Goal: Information Seeking & Learning: Learn about a topic

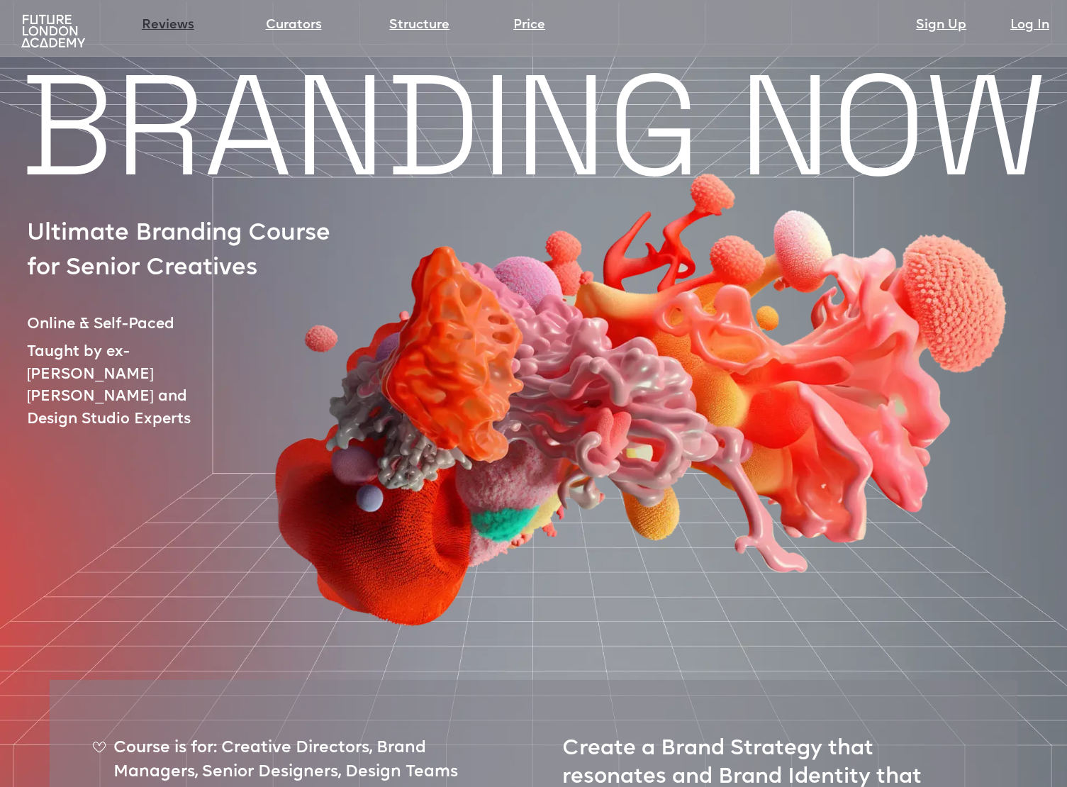
click at [169, 26] on link "Reviews" at bounding box center [168, 26] width 52 height 20
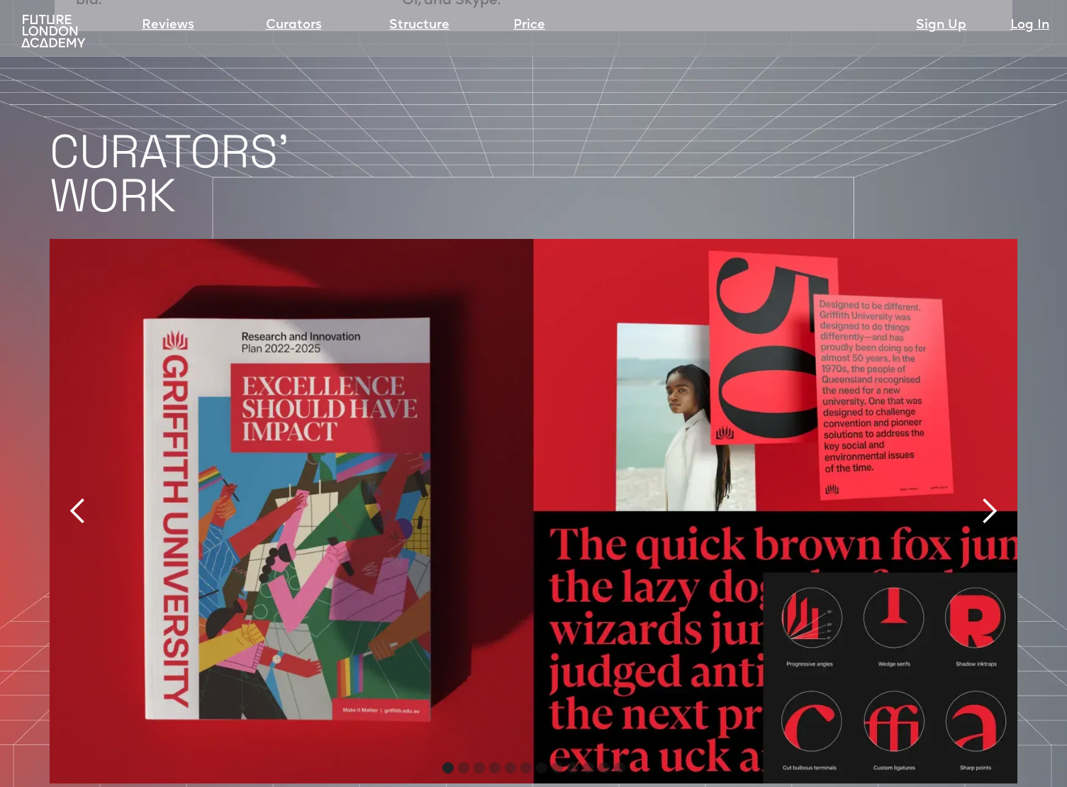
scroll to position [2883, 0]
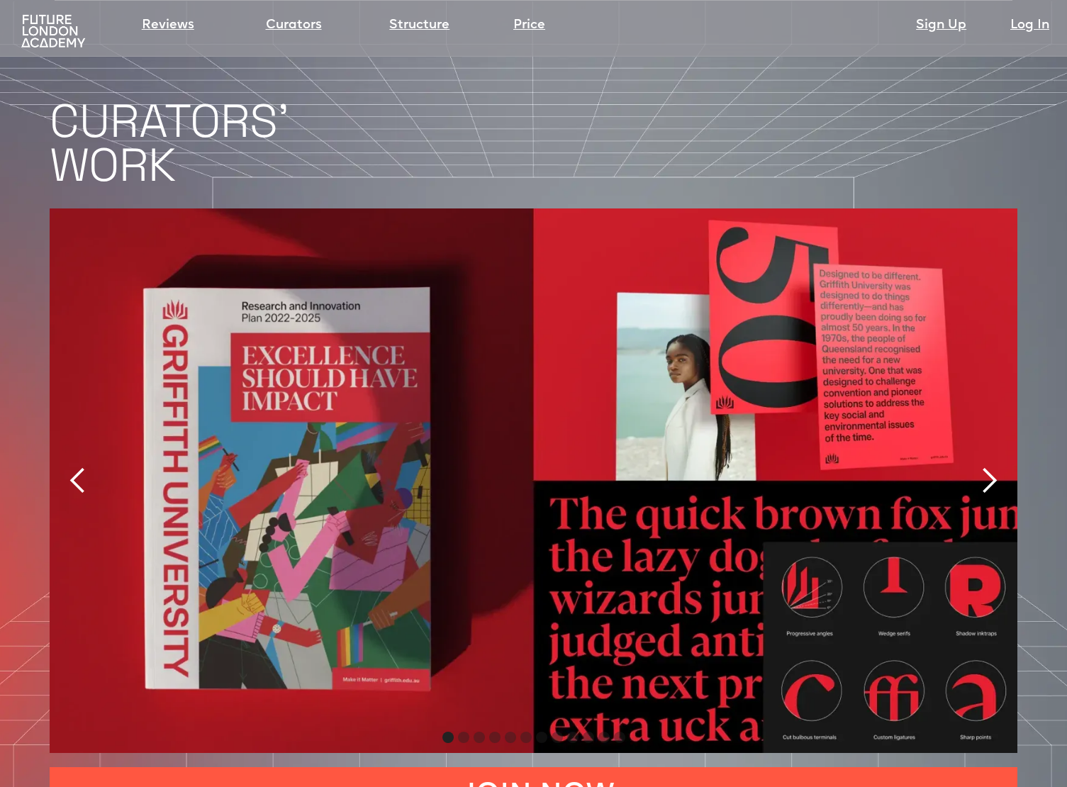
click at [987, 466] on div "next slide" at bounding box center [989, 480] width 28 height 28
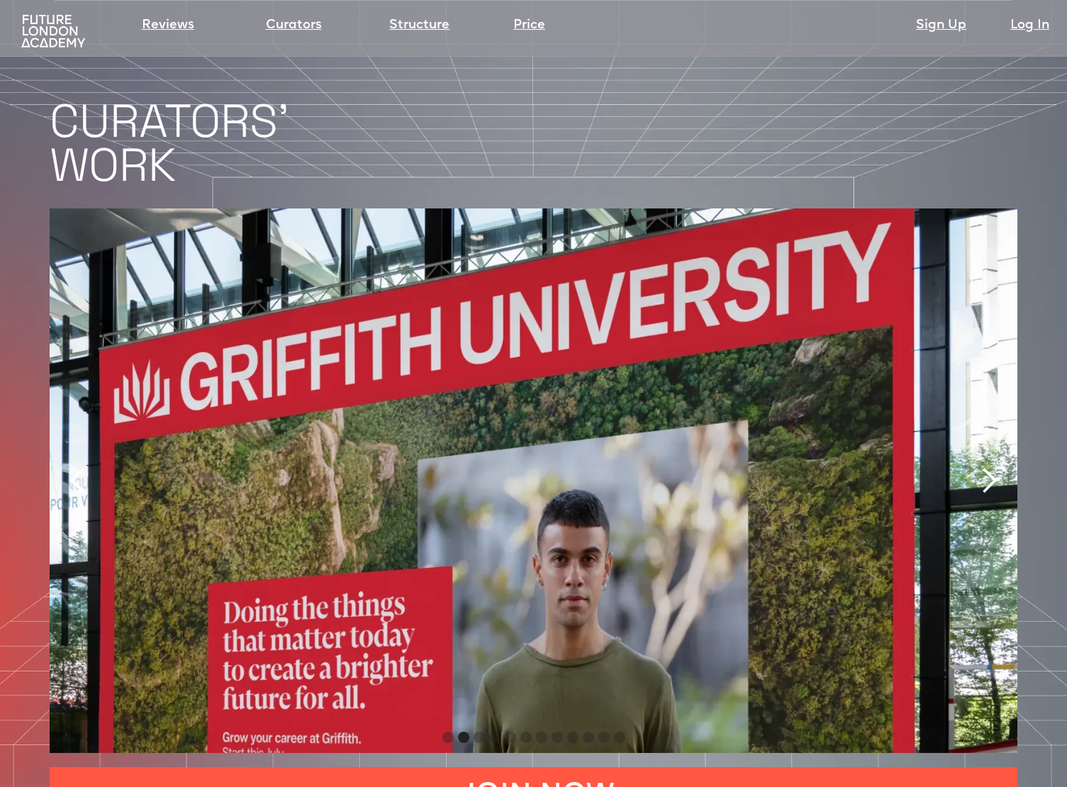
click at [987, 466] on div "next slide" at bounding box center [989, 480] width 28 height 28
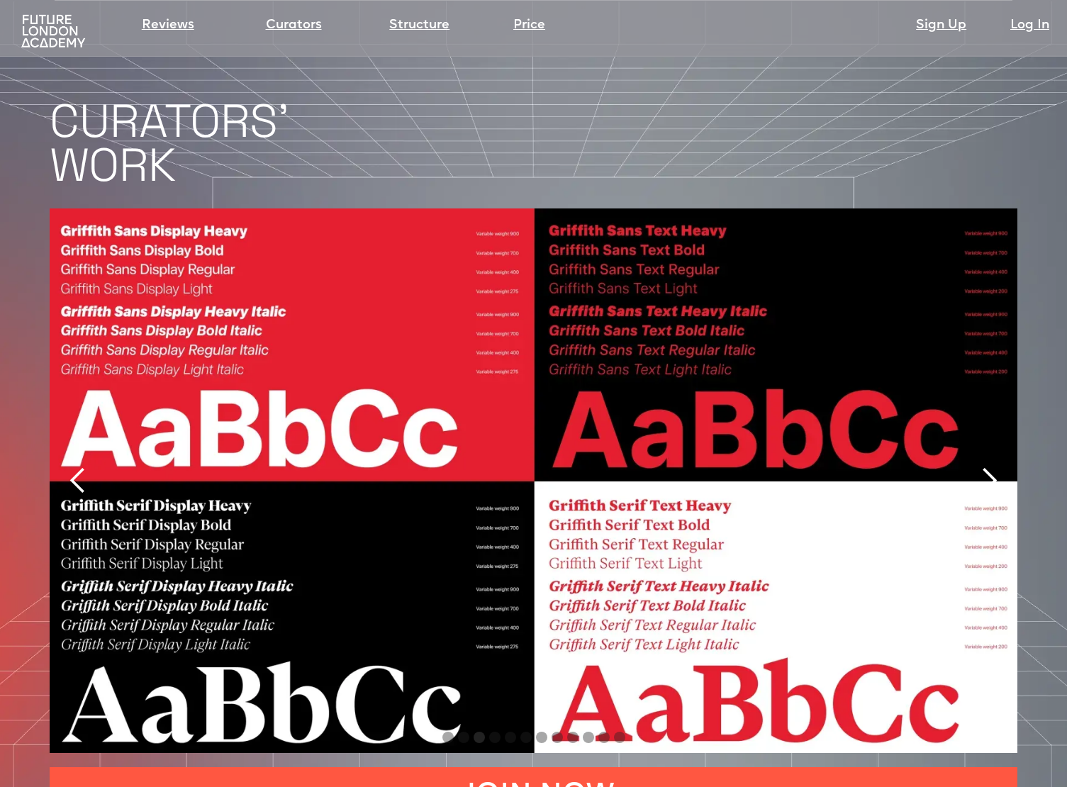
click at [987, 466] on div "next slide" at bounding box center [989, 480] width 28 height 28
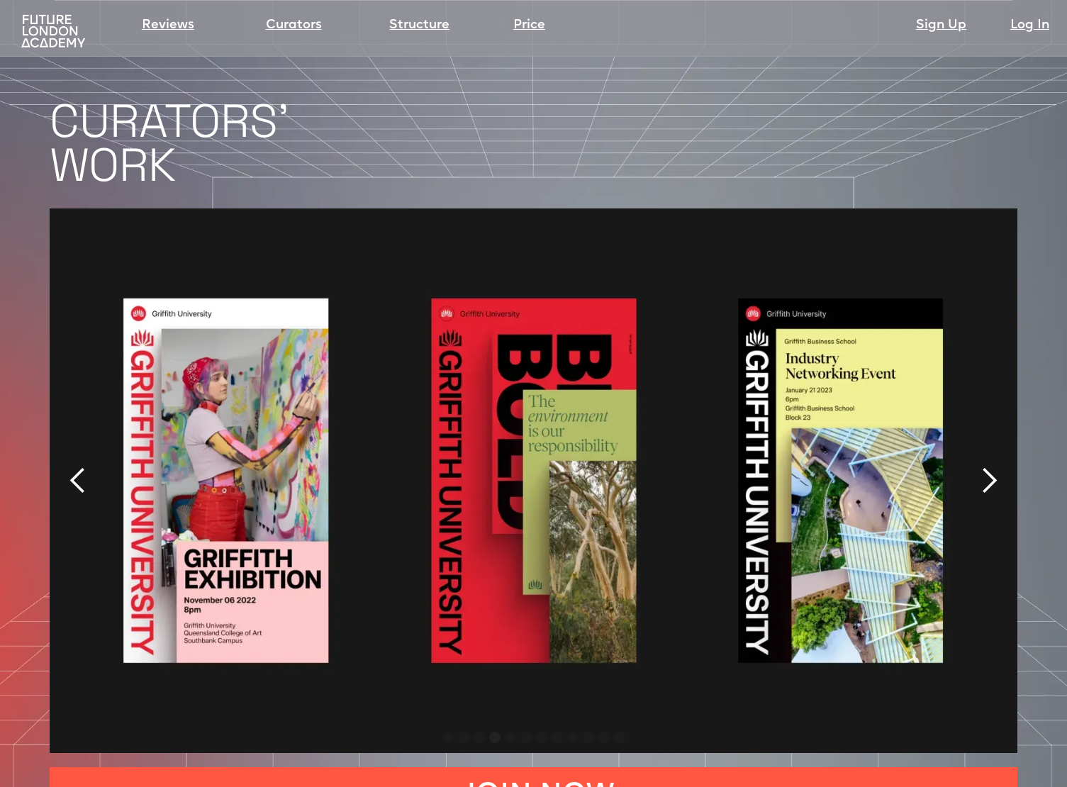
click at [987, 466] on div "next slide" at bounding box center [989, 480] width 28 height 28
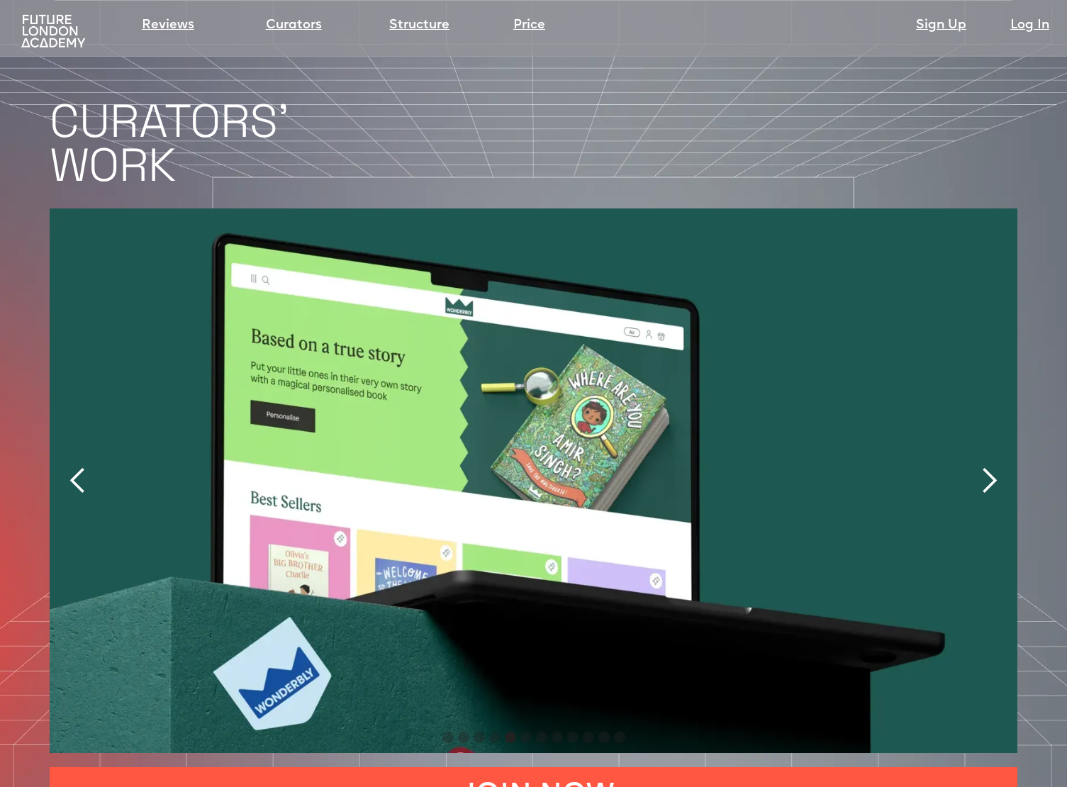
click at [987, 466] on div "next slide" at bounding box center [989, 480] width 28 height 28
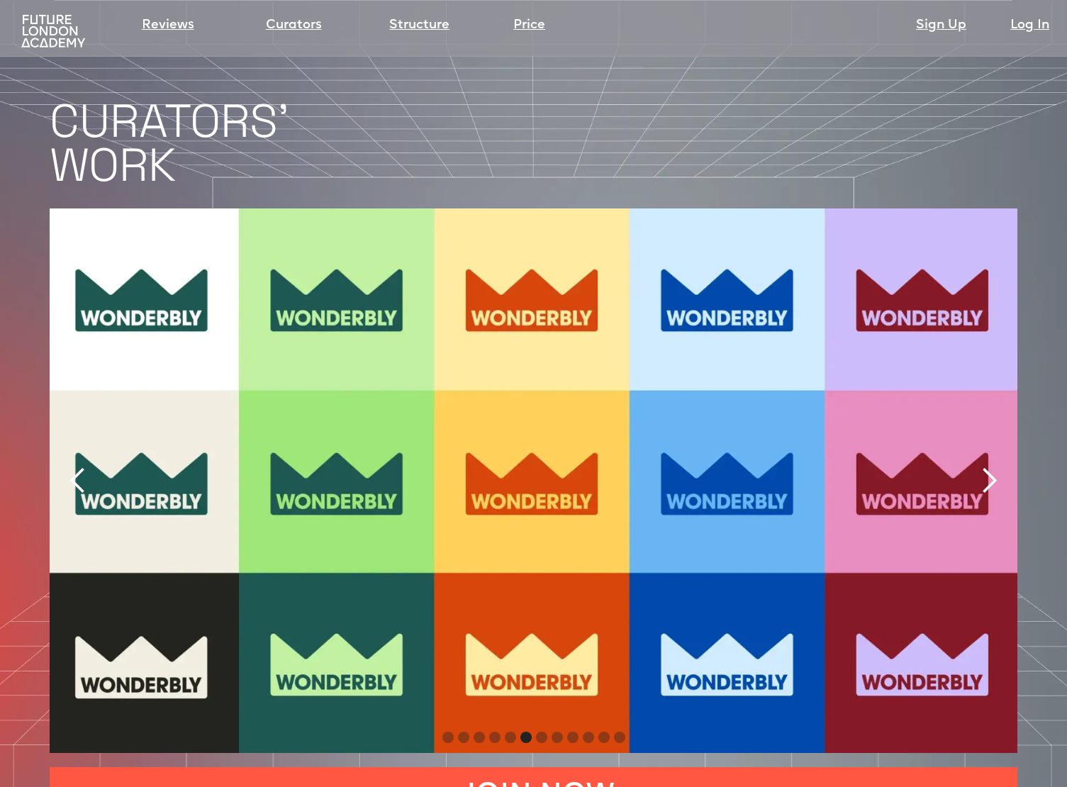
click at [987, 466] on div "next slide" at bounding box center [989, 480] width 28 height 28
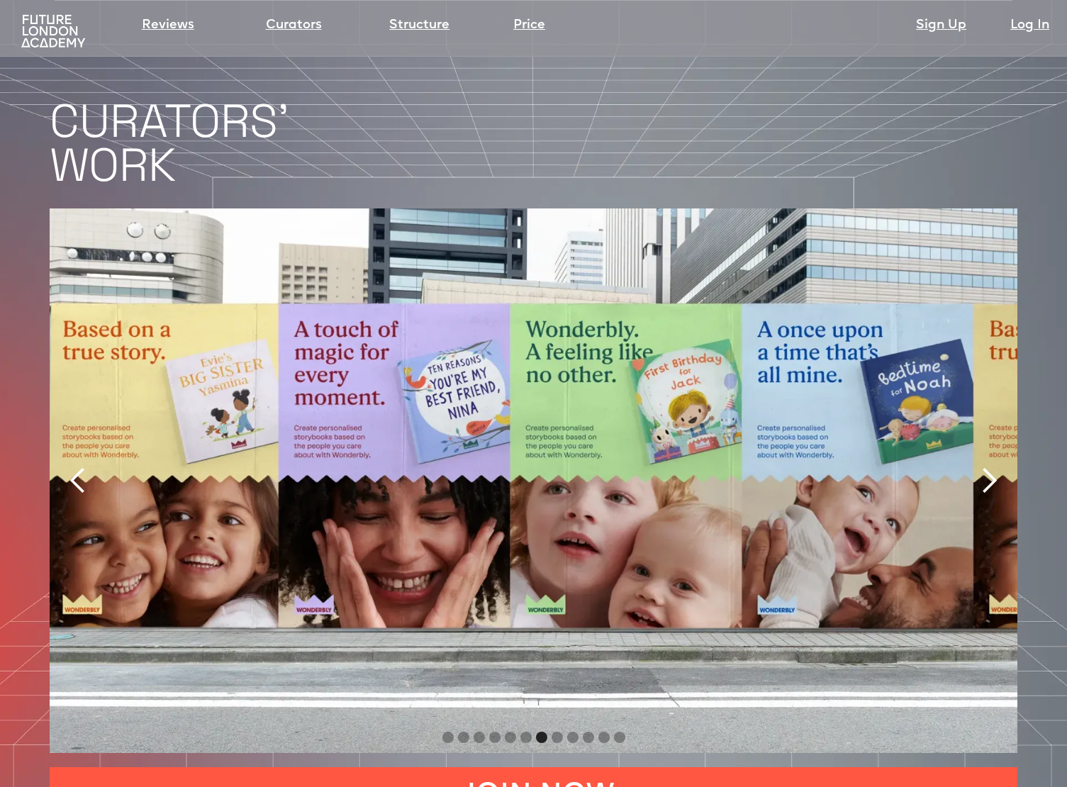
click at [987, 466] on div "next slide" at bounding box center [989, 480] width 28 height 28
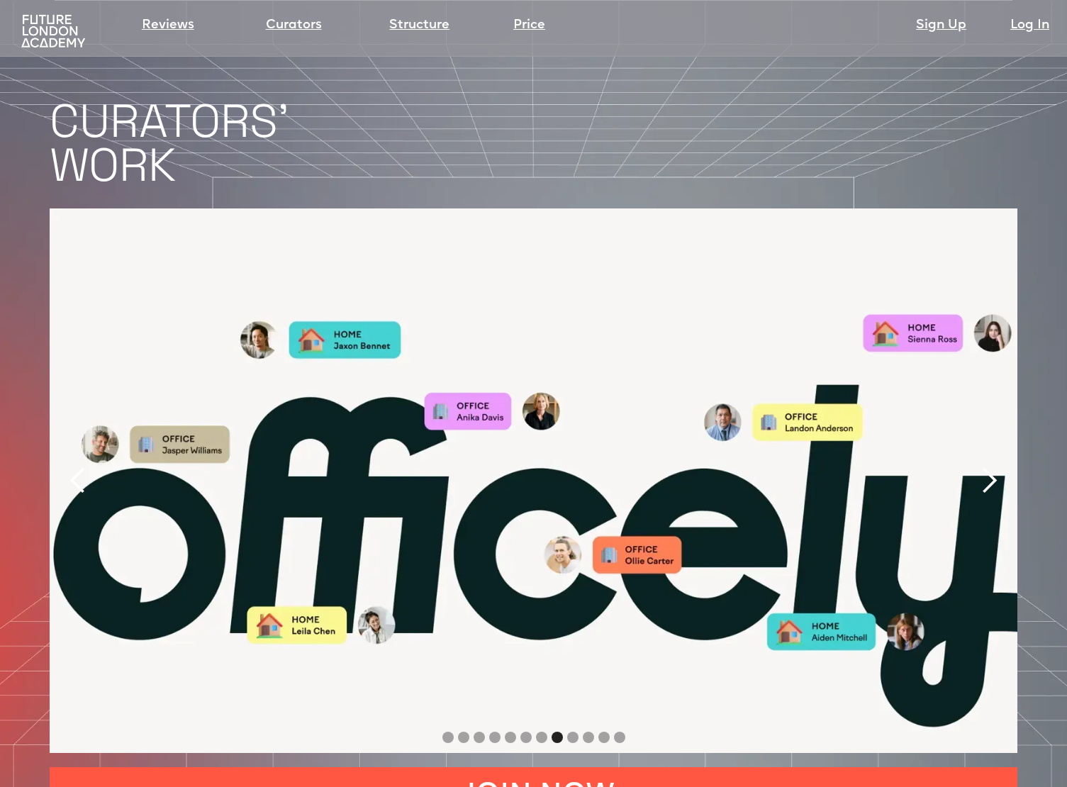
click at [987, 466] on div "next slide" at bounding box center [989, 480] width 28 height 28
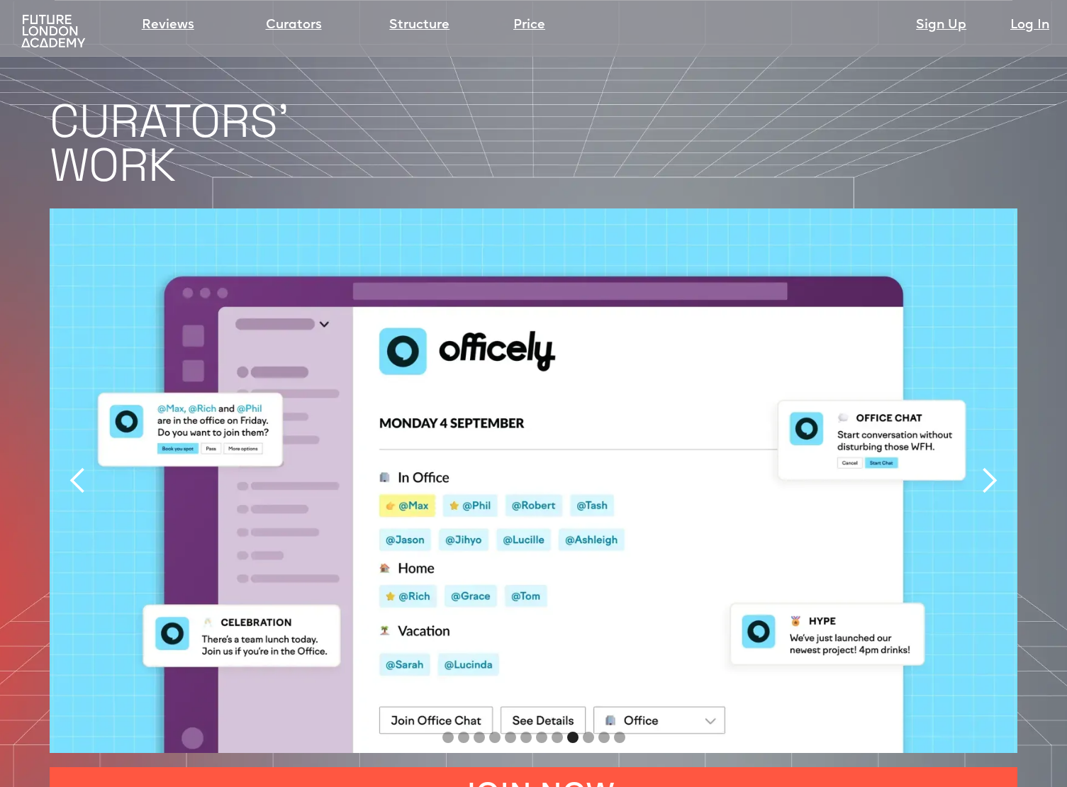
click at [987, 466] on div "next slide" at bounding box center [989, 480] width 28 height 28
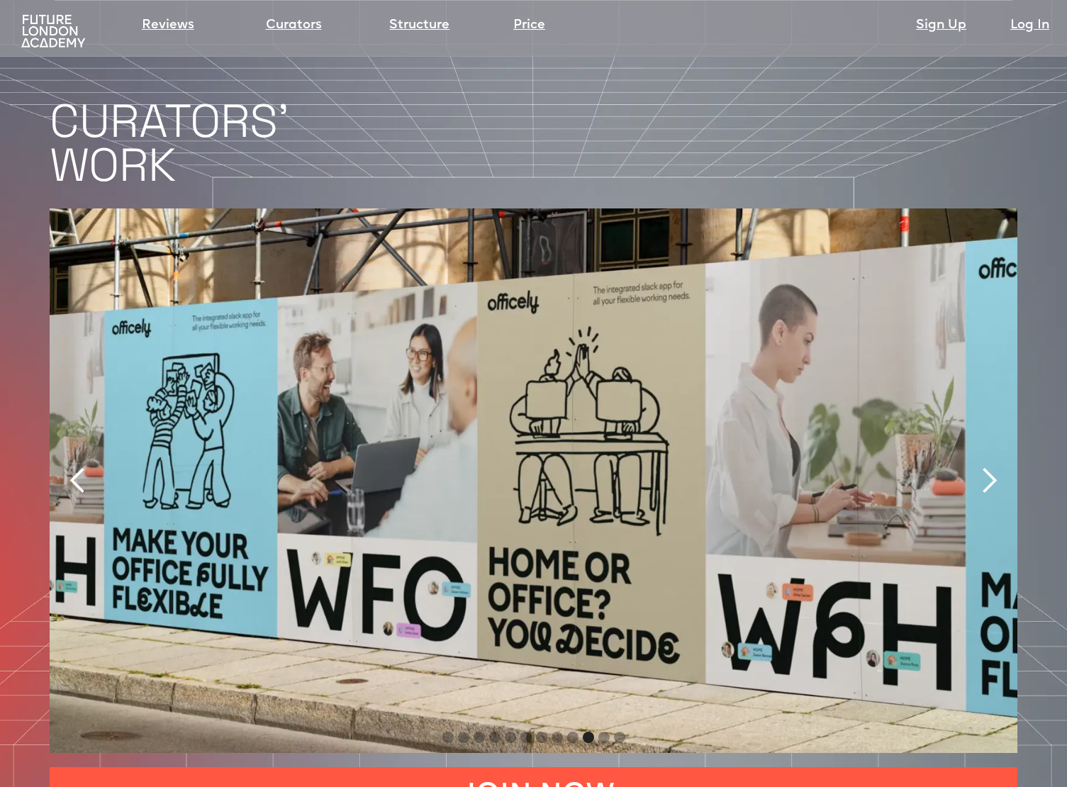
click at [987, 466] on div "next slide" at bounding box center [989, 480] width 28 height 28
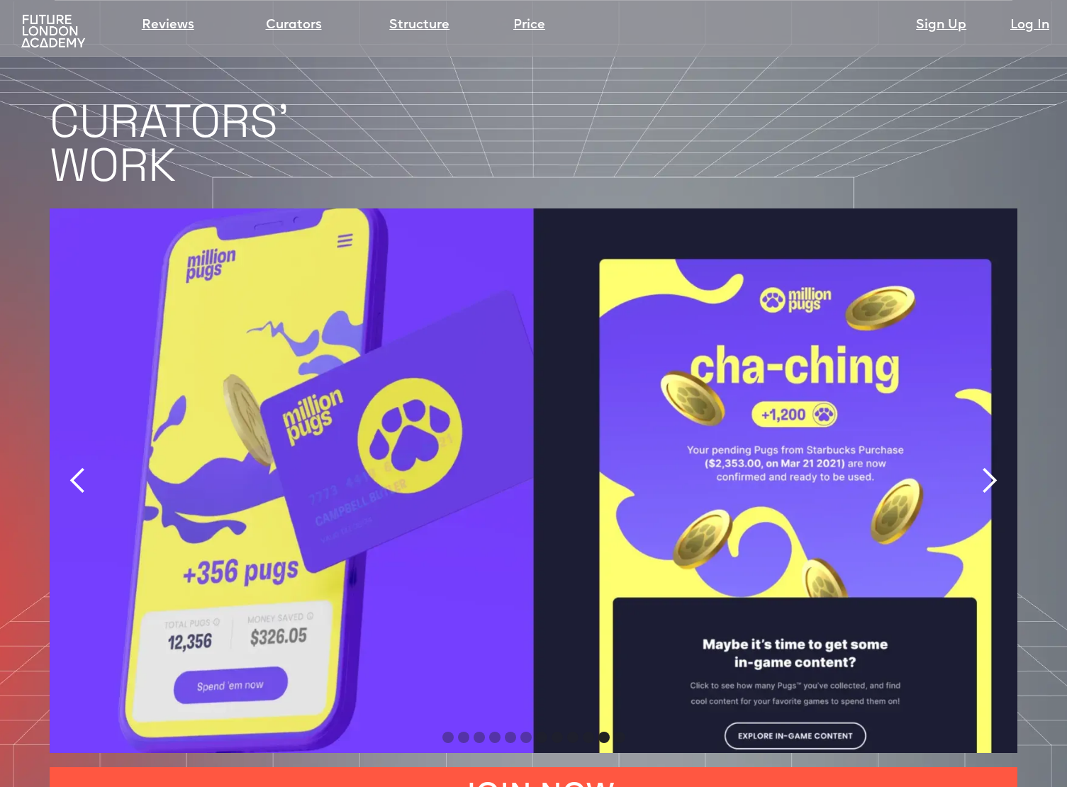
click at [987, 466] on div "next slide" at bounding box center [989, 480] width 28 height 28
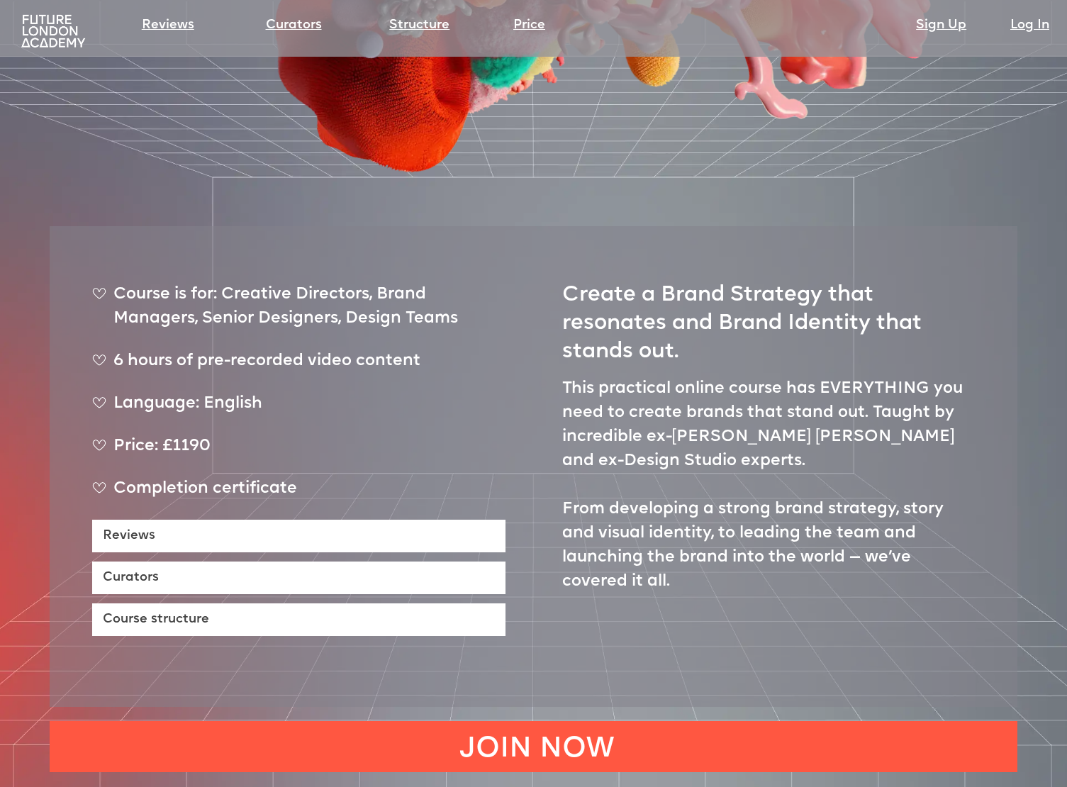
scroll to position [0, 0]
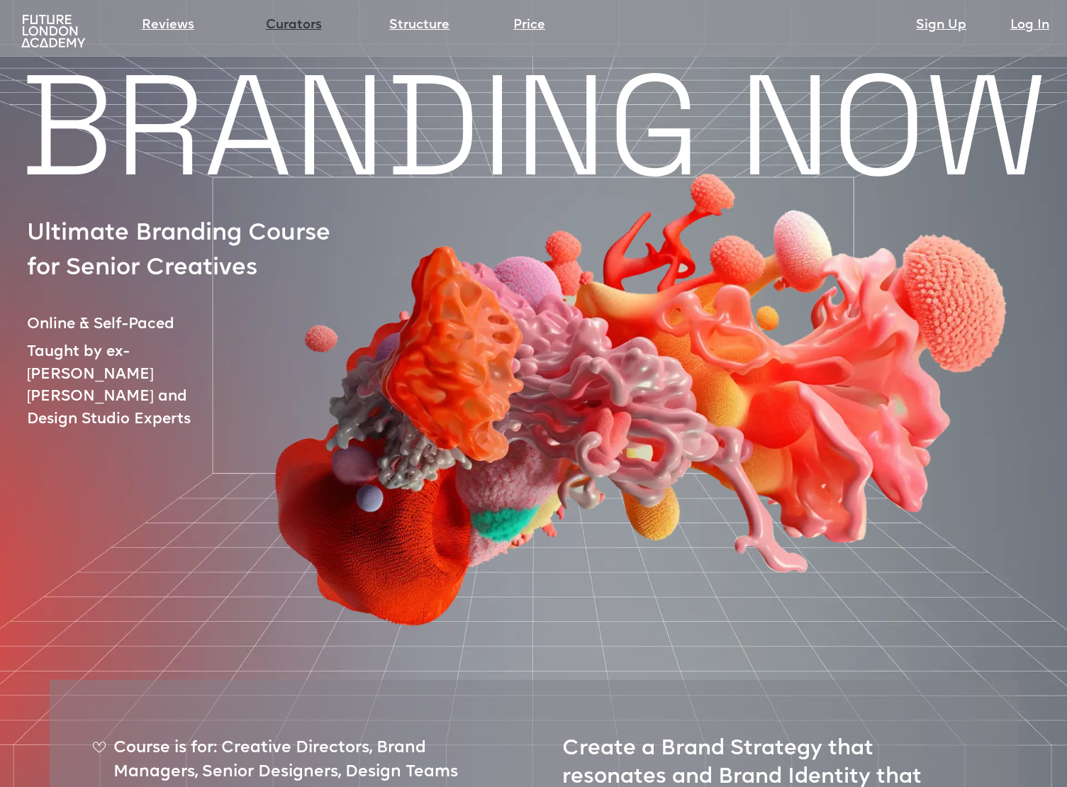
click at [299, 23] on link "Curators" at bounding box center [294, 26] width 56 height 20
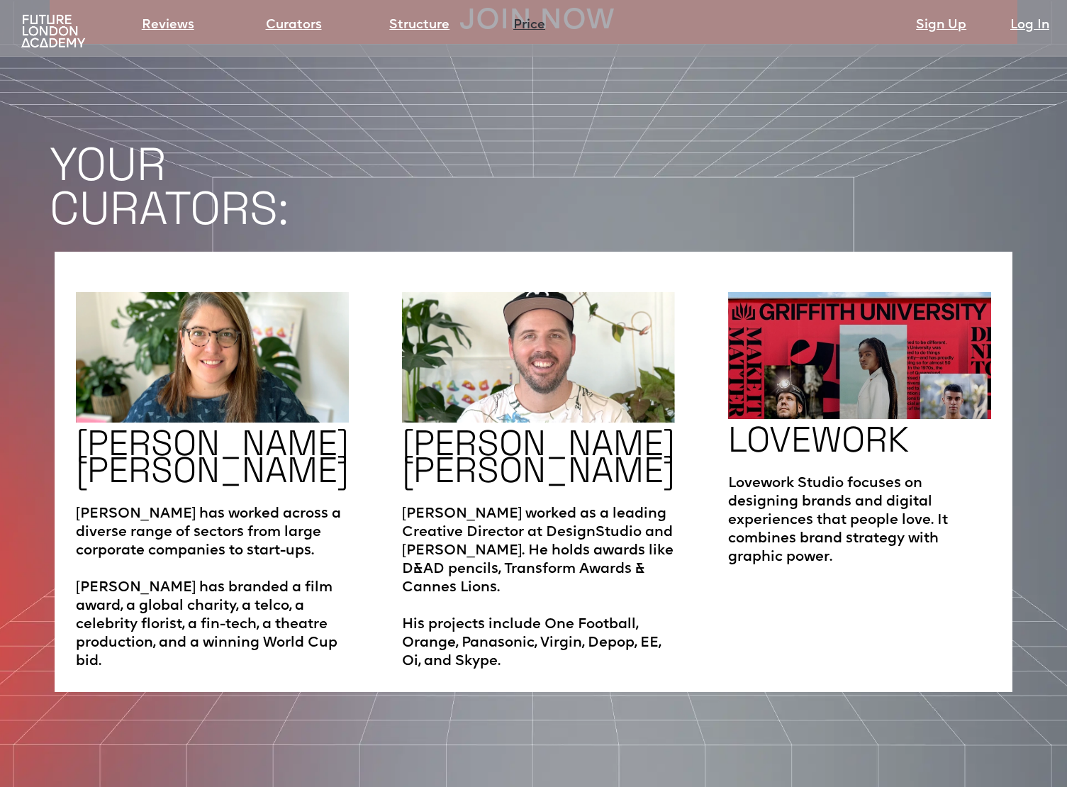
click at [537, 28] on link "Price" at bounding box center [529, 26] width 32 height 20
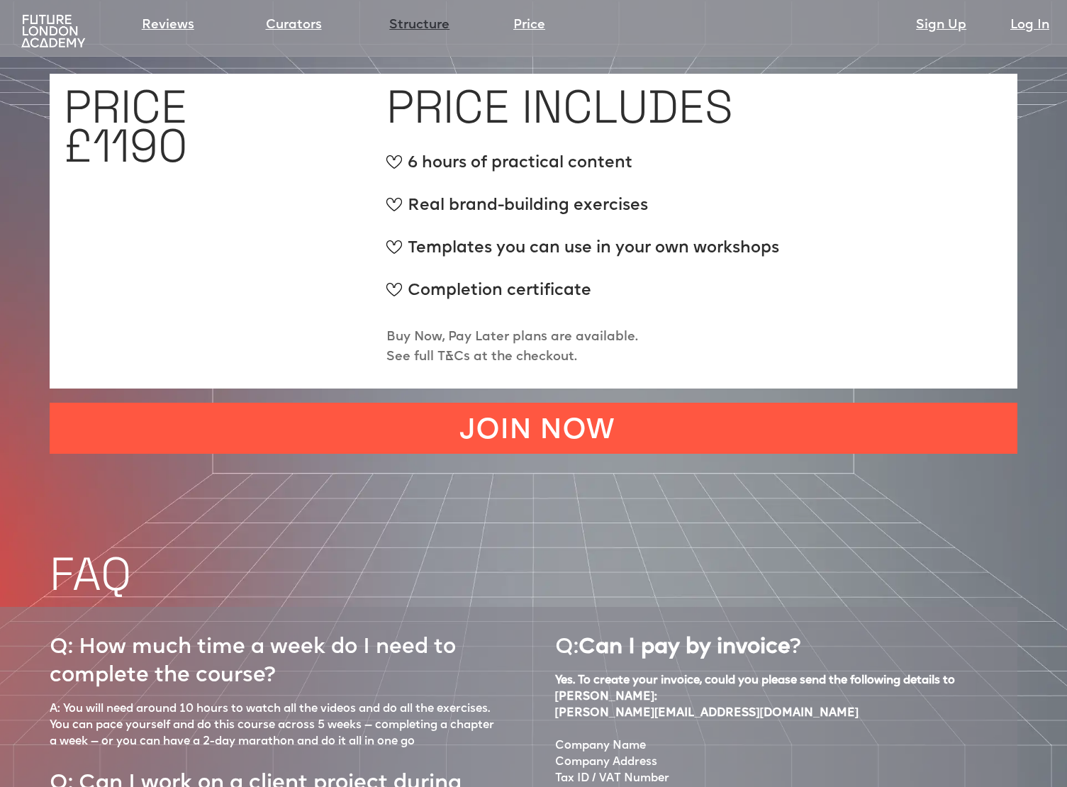
scroll to position [5466, 0]
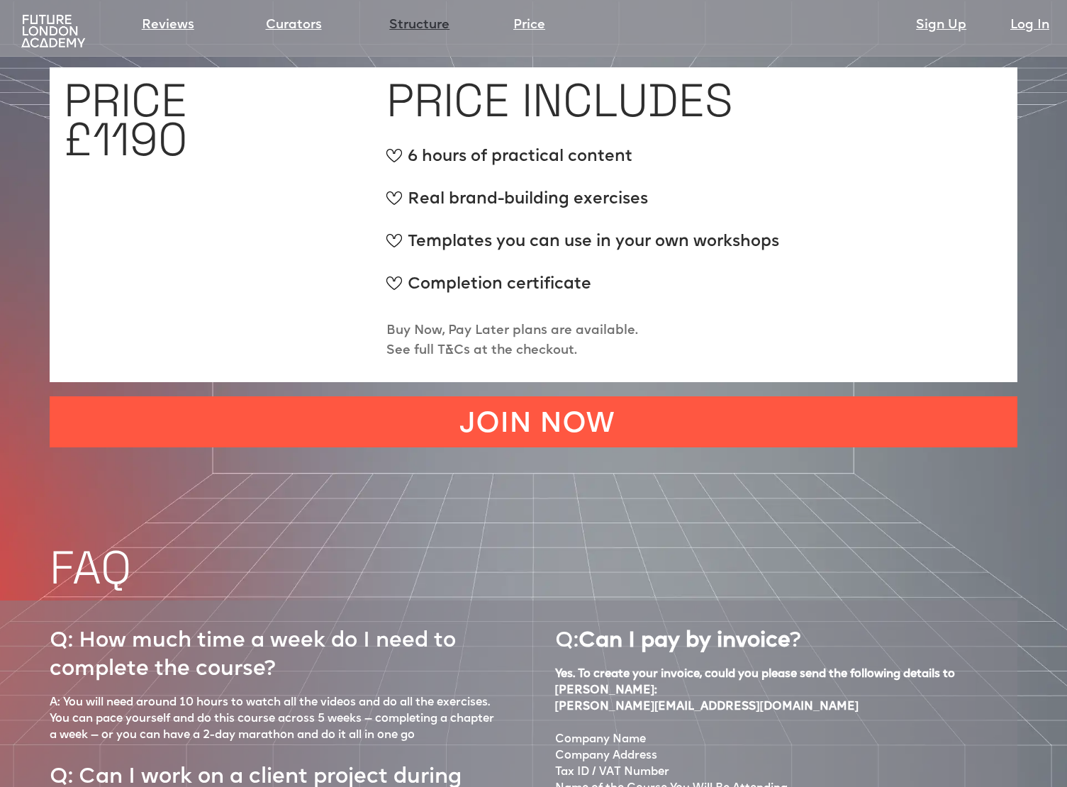
click at [429, 23] on link "Structure" at bounding box center [419, 26] width 60 height 20
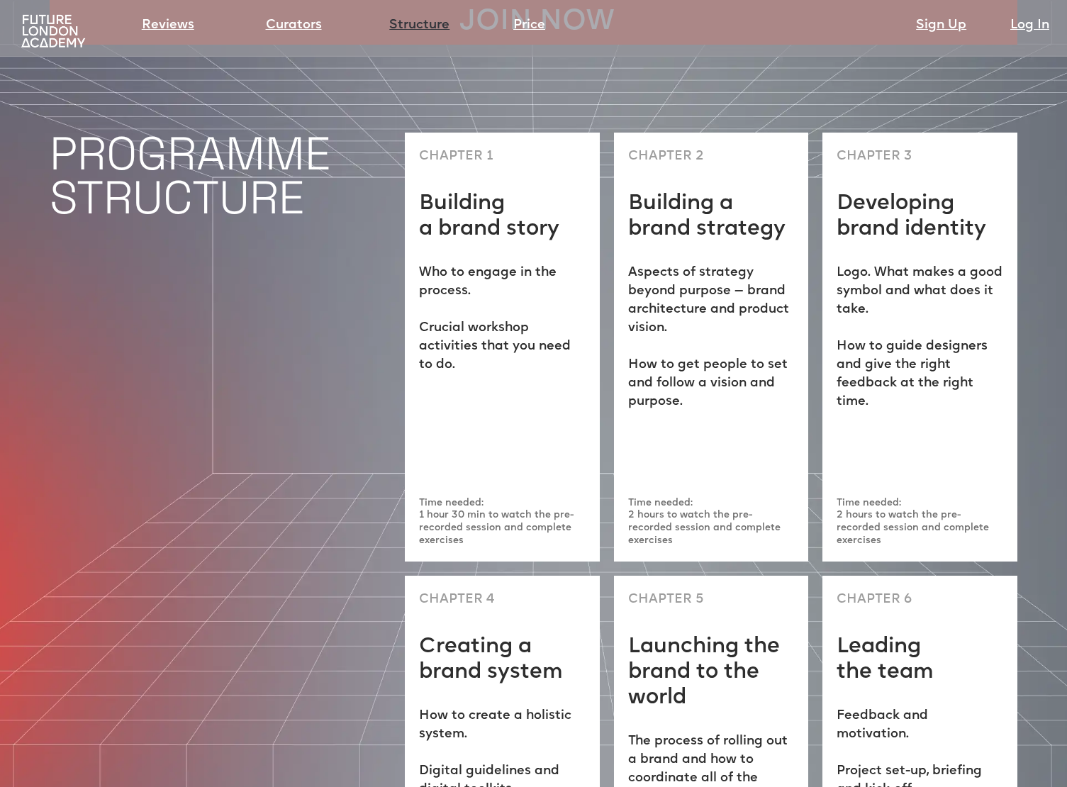
scroll to position [3656, 0]
click at [55, 35] on img at bounding box center [53, 31] width 71 height 36
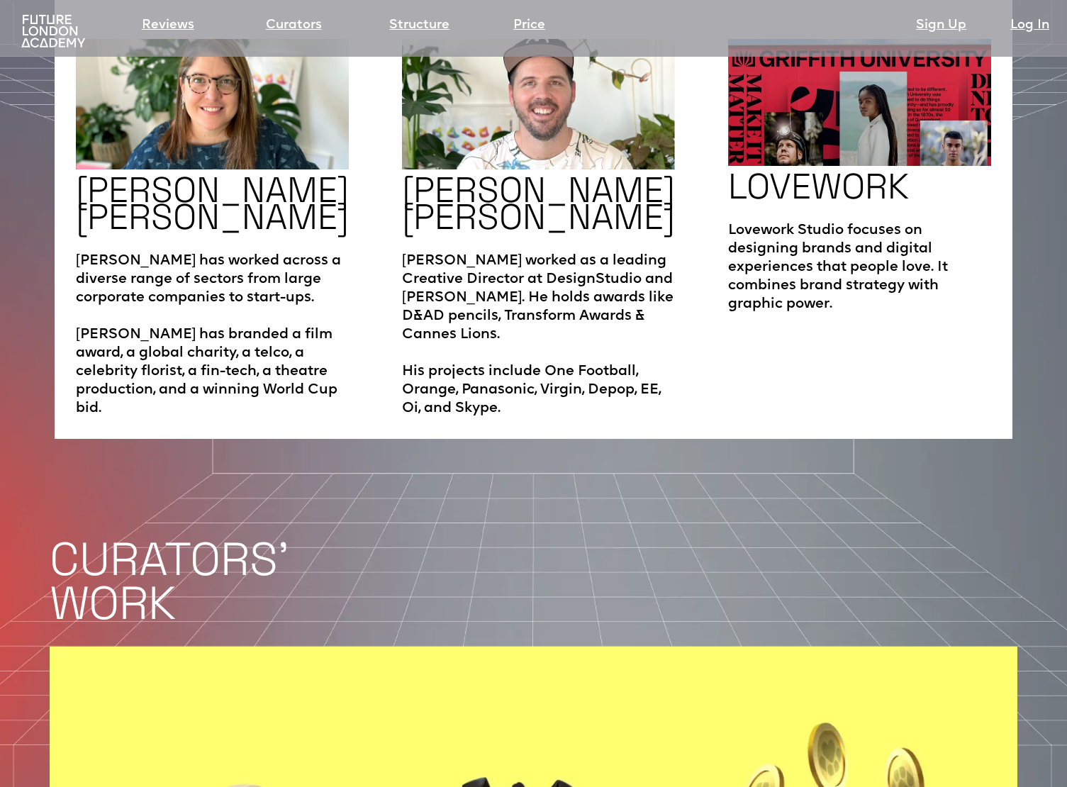
scroll to position [2167, 0]
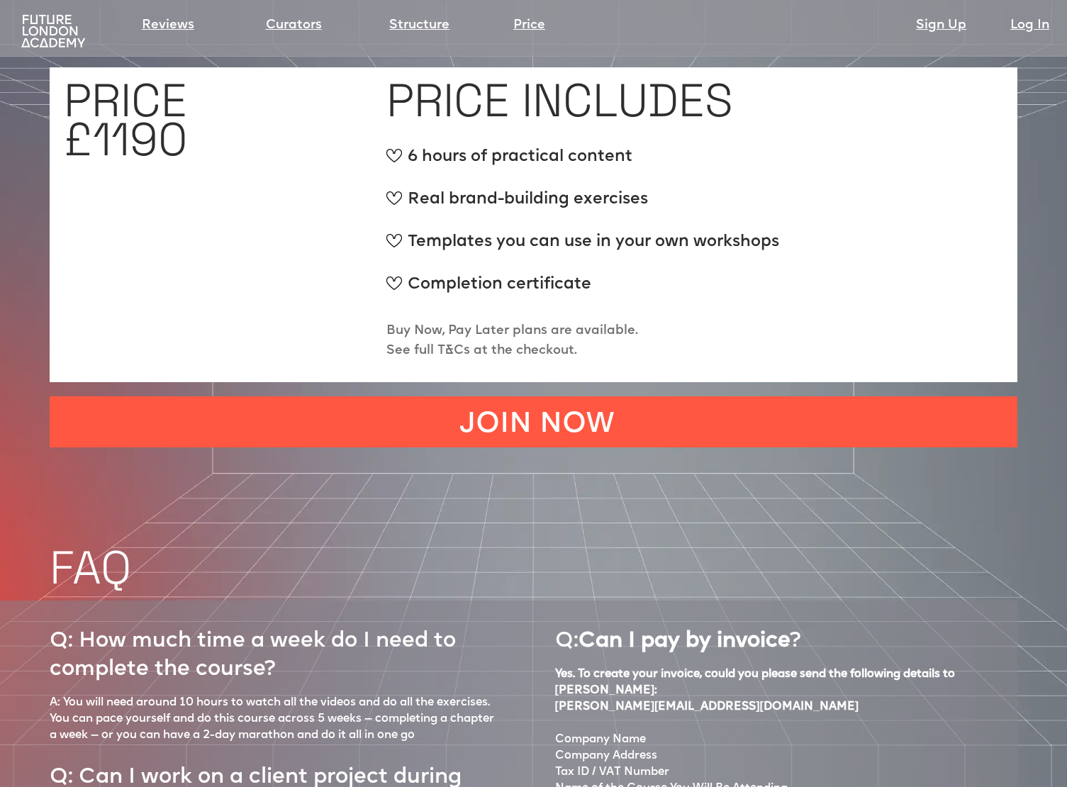
scroll to position [2192, 0]
